Goal: Transaction & Acquisition: Purchase product/service

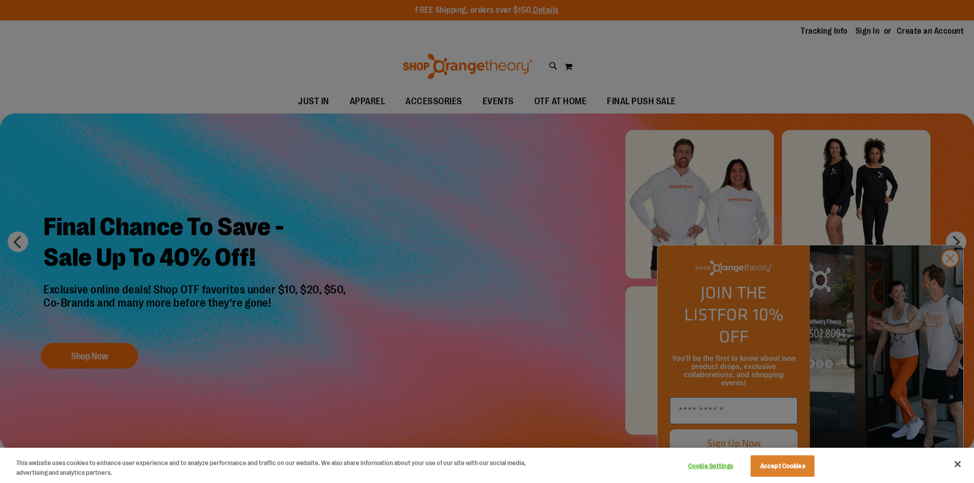
click at [946, 280] on div at bounding box center [487, 241] width 974 height 483
click at [958, 464] on button "Close" at bounding box center [957, 464] width 22 height 22
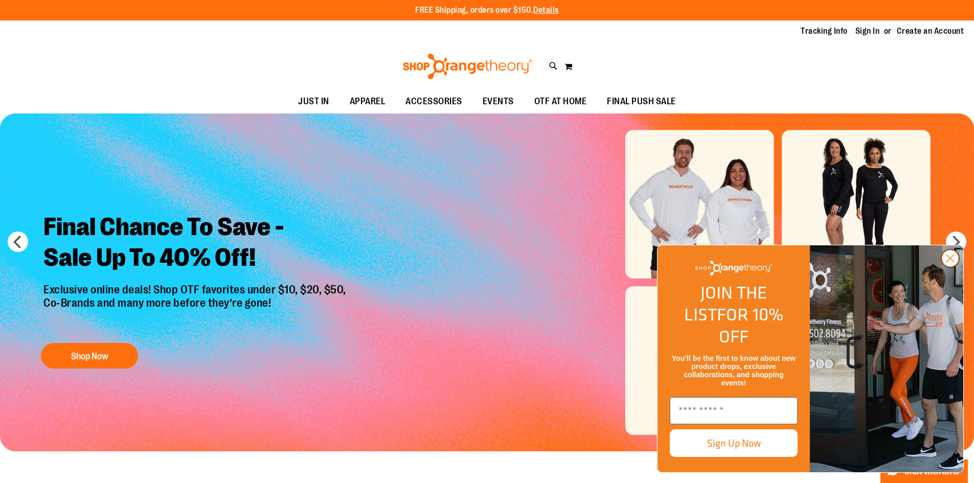
click at [954, 262] on icon "Close dialog" at bounding box center [950, 258] width 7 height 7
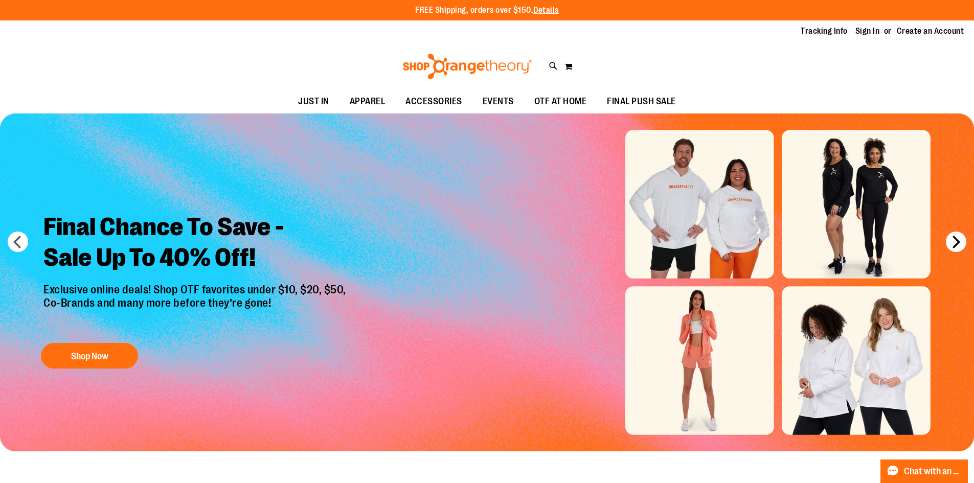
click at [958, 240] on button "next" at bounding box center [956, 242] width 20 height 20
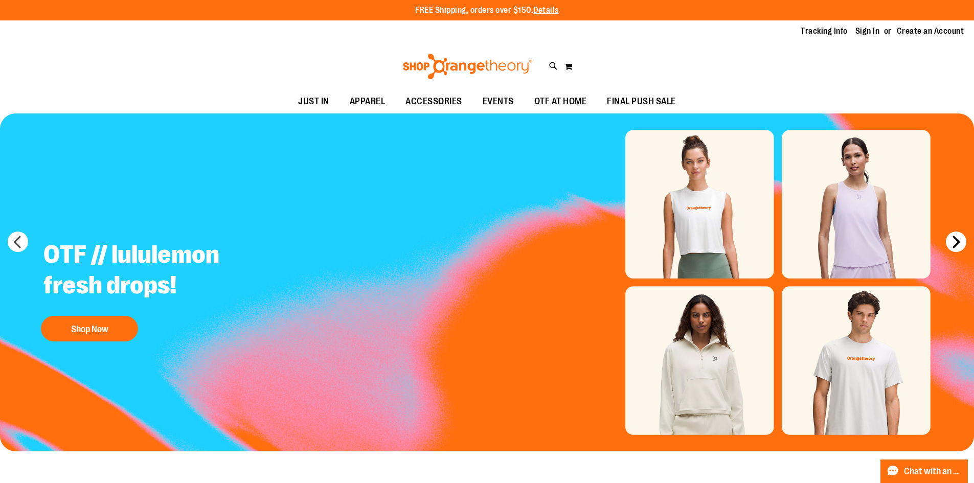
click at [959, 236] on button "next" at bounding box center [956, 242] width 20 height 20
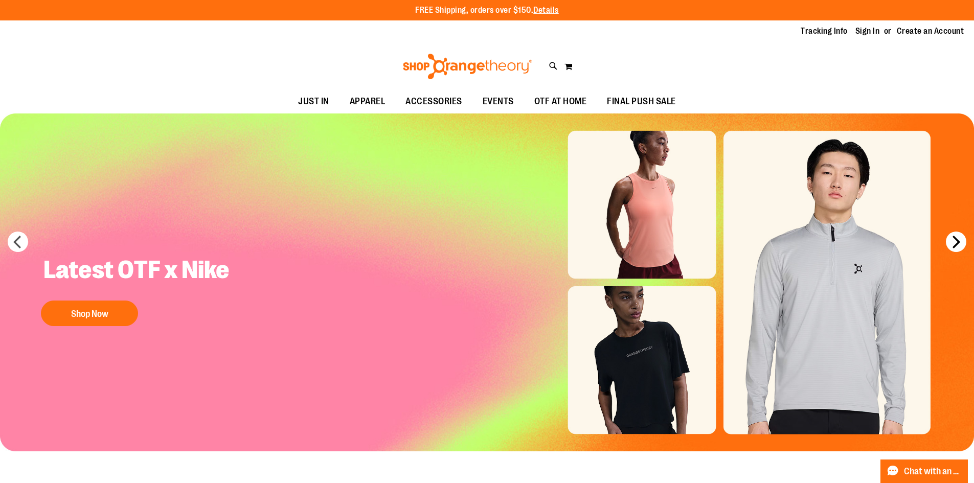
click at [961, 240] on button "next" at bounding box center [956, 242] width 20 height 20
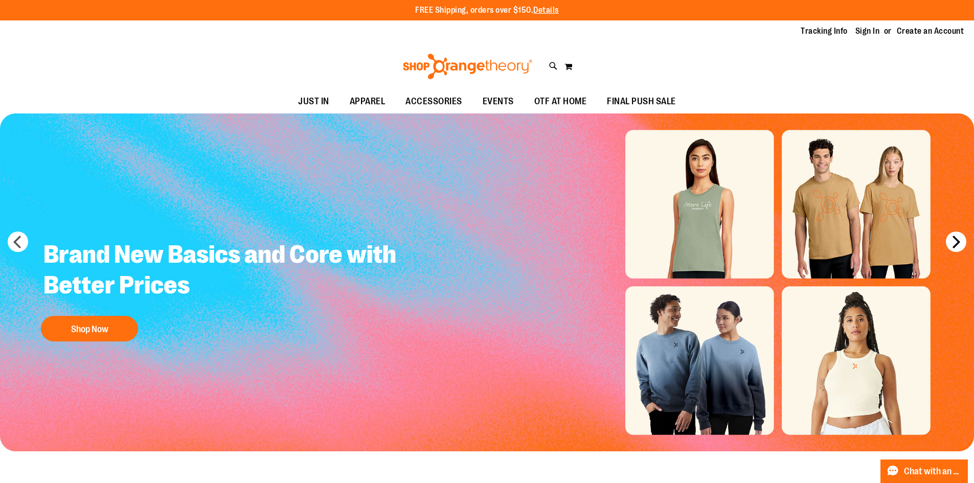
click at [961, 240] on button "next" at bounding box center [956, 242] width 20 height 20
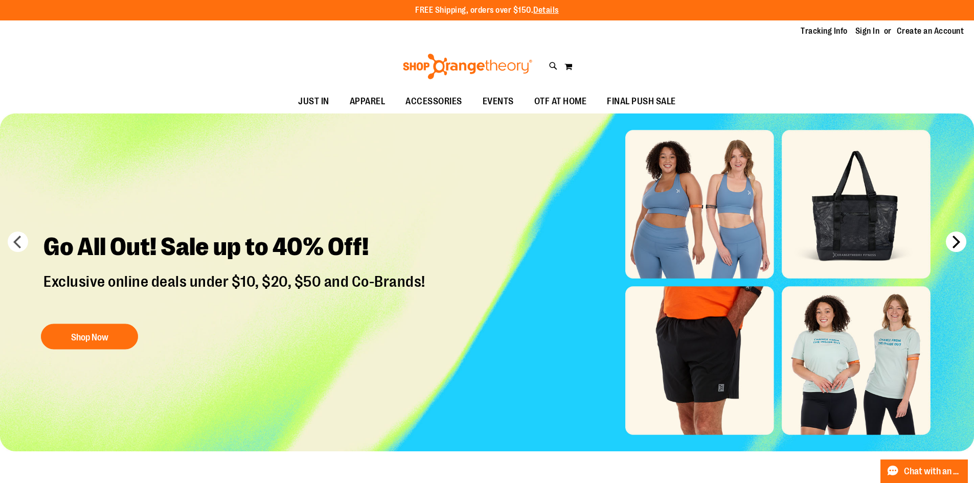
click at [956, 243] on button "next" at bounding box center [956, 242] width 20 height 20
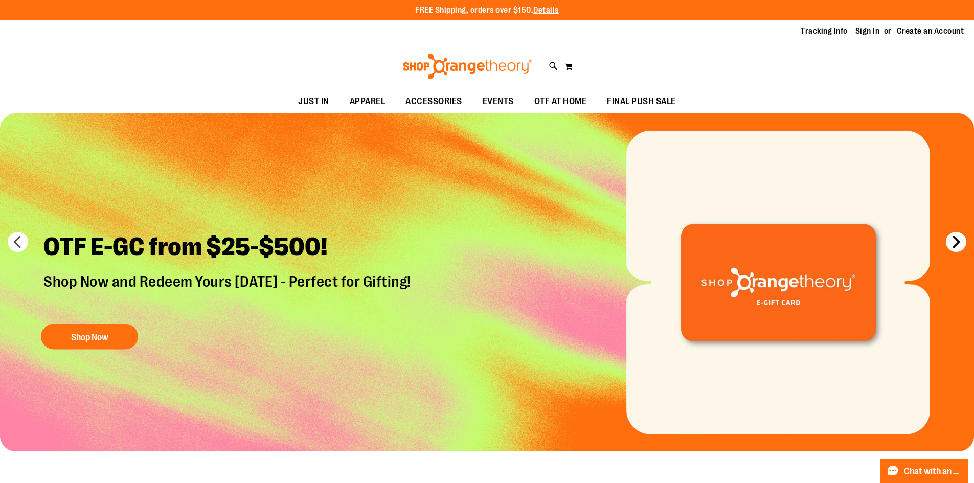
click at [956, 243] on button "next" at bounding box center [956, 242] width 20 height 20
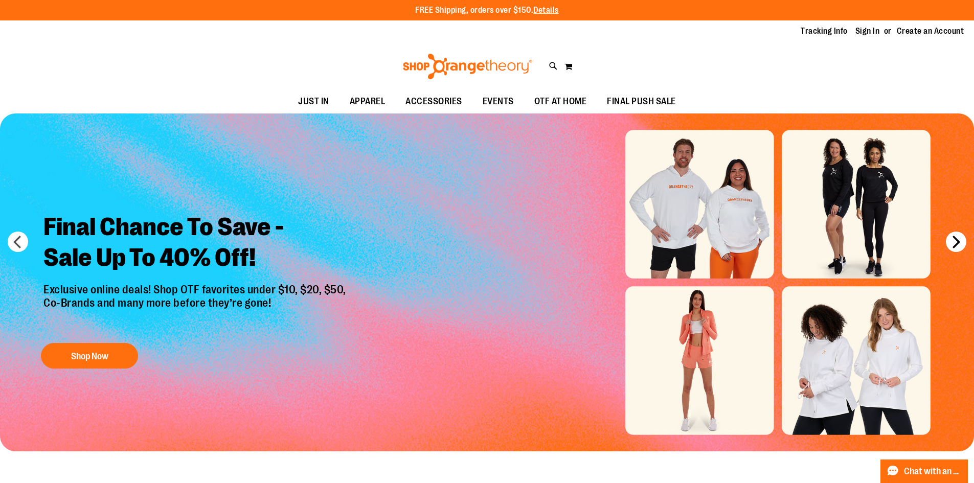
click at [957, 243] on button "next" at bounding box center [956, 242] width 20 height 20
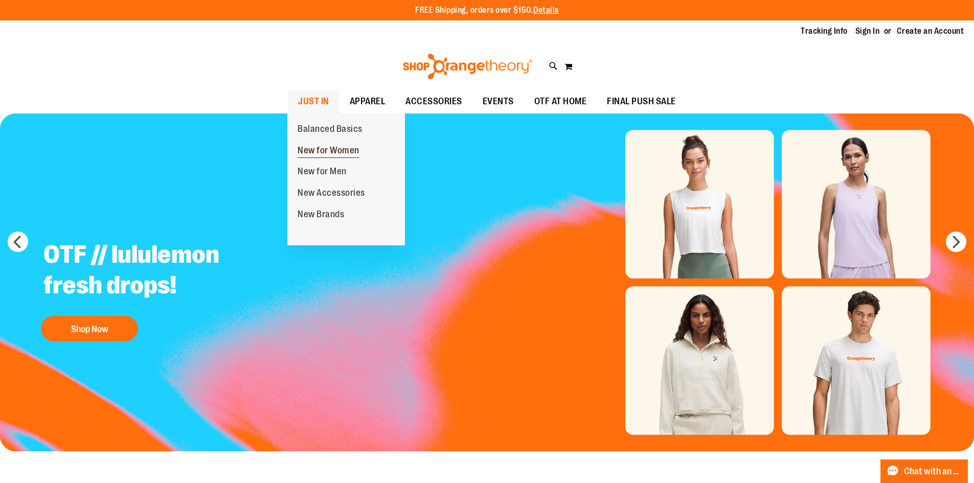
click at [323, 144] on link "New for Women" at bounding box center [328, 150] width 82 height 21
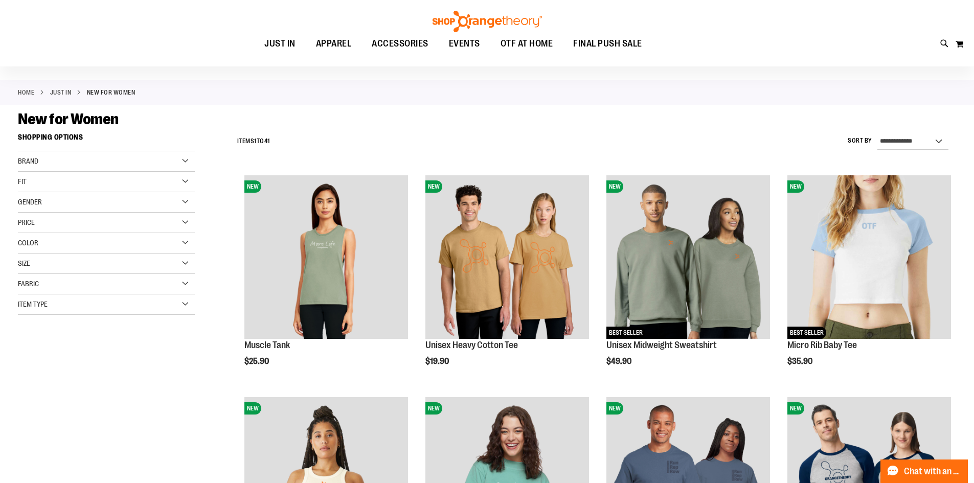
scroll to position [255, 0]
